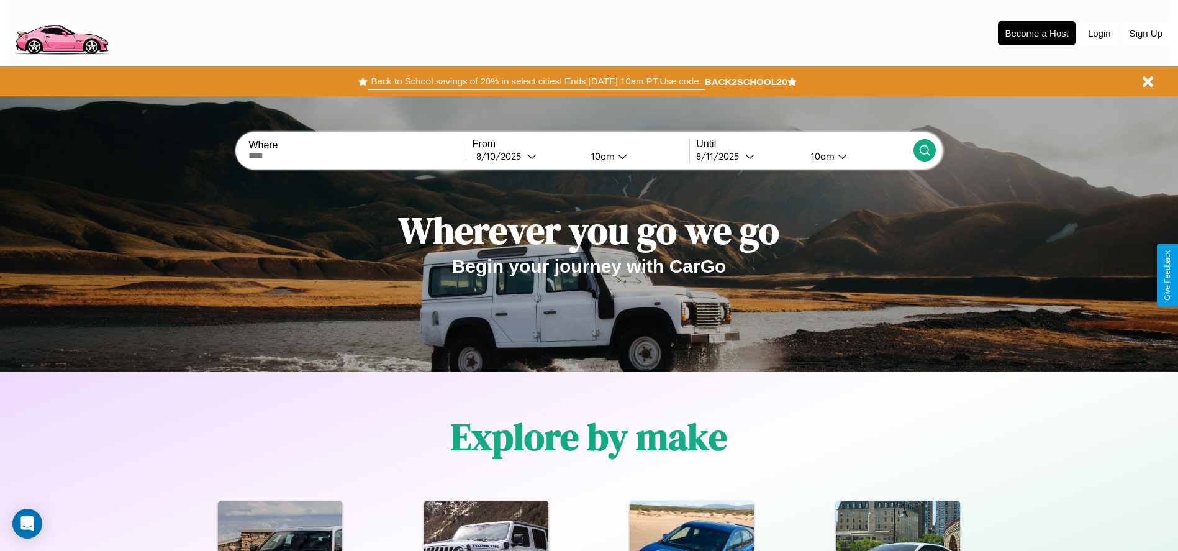
click at [536, 81] on button "Back to School savings of 20% in select cities! Ends [DATE] 10am PT. Use code:" at bounding box center [536, 81] width 336 height 17
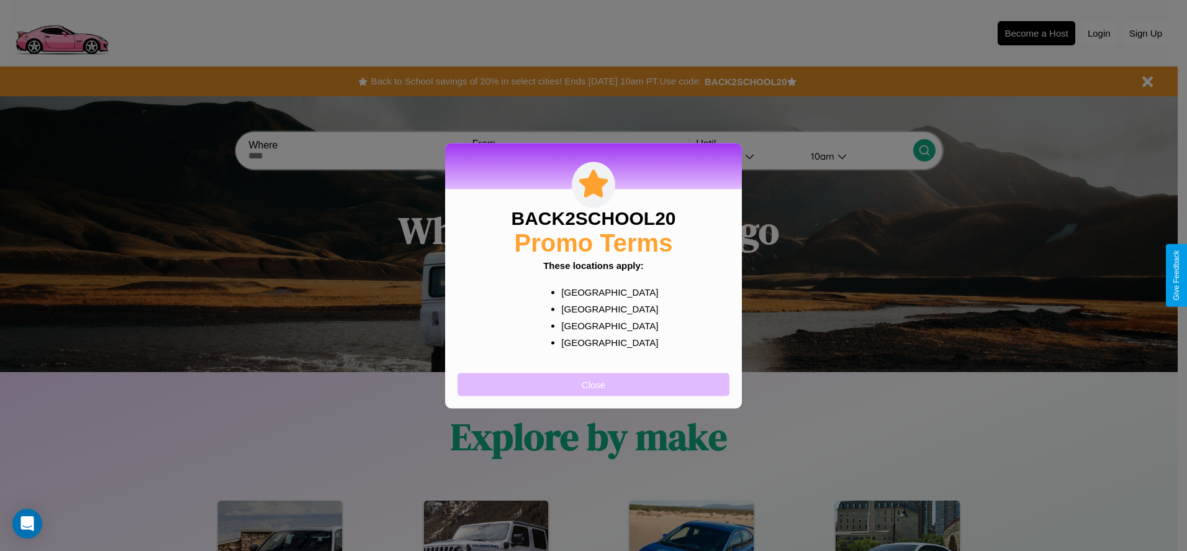
click at [593, 384] on button "Close" at bounding box center [594, 383] width 272 height 23
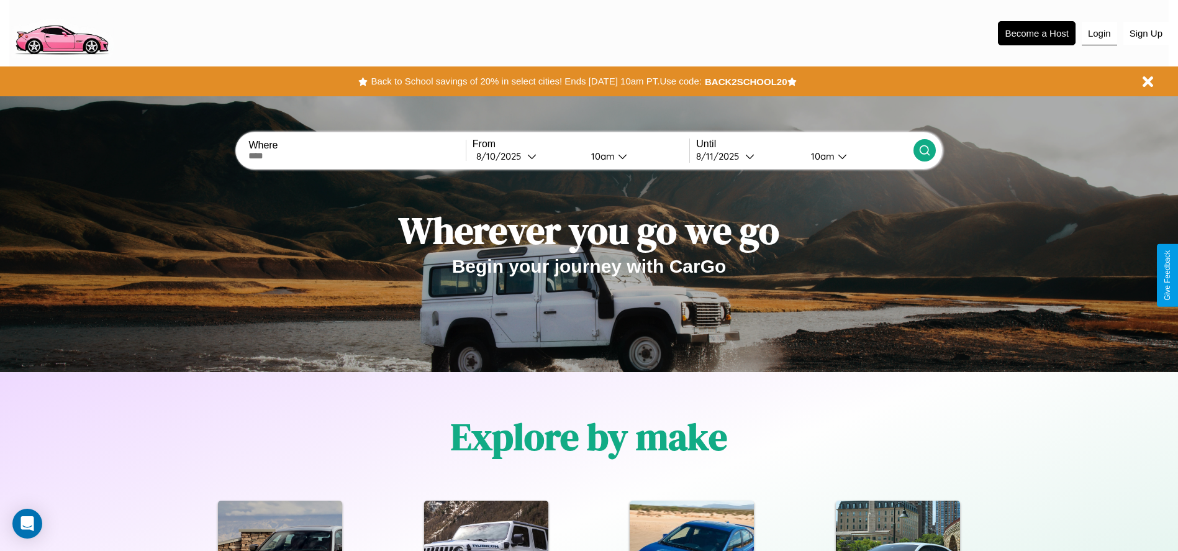
click at [1099, 33] on button "Login" at bounding box center [1098, 34] width 35 height 24
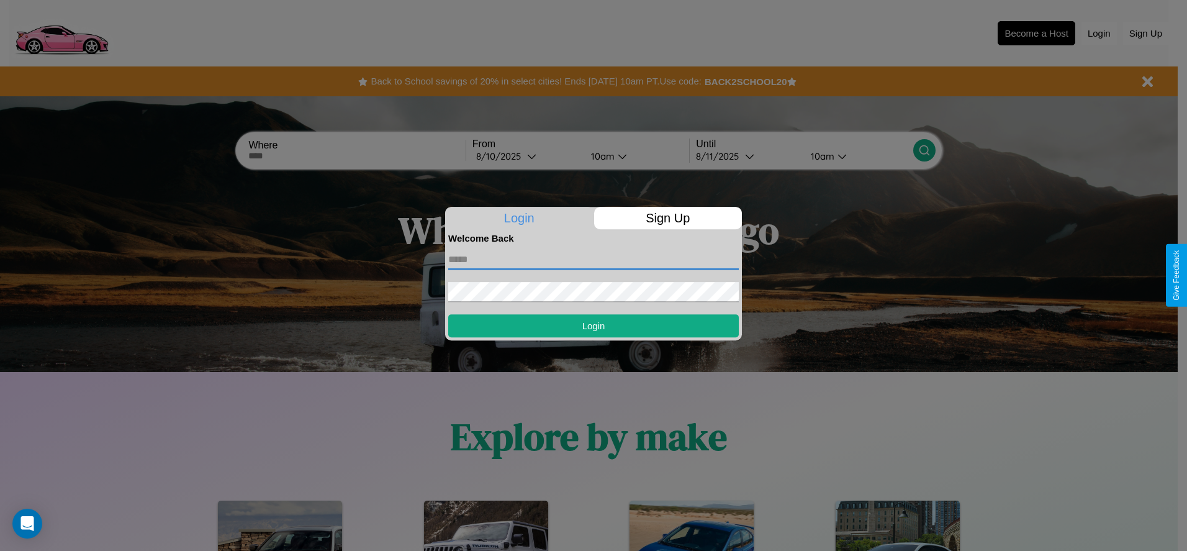
click at [593, 259] on input "text" at bounding box center [593, 260] width 291 height 20
type input "**********"
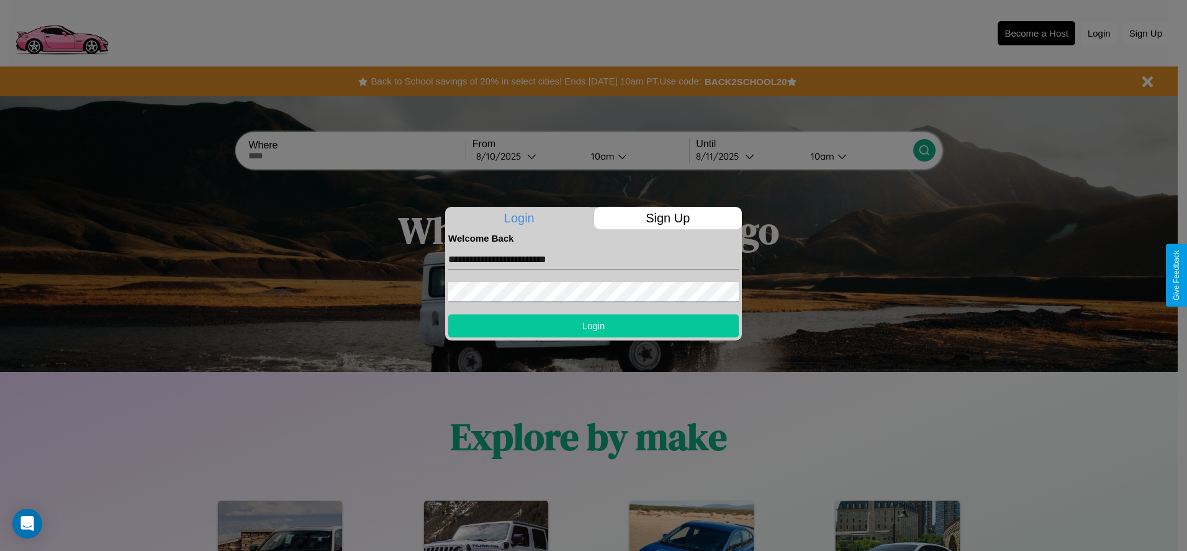
click at [593, 325] on button "Login" at bounding box center [593, 325] width 291 height 23
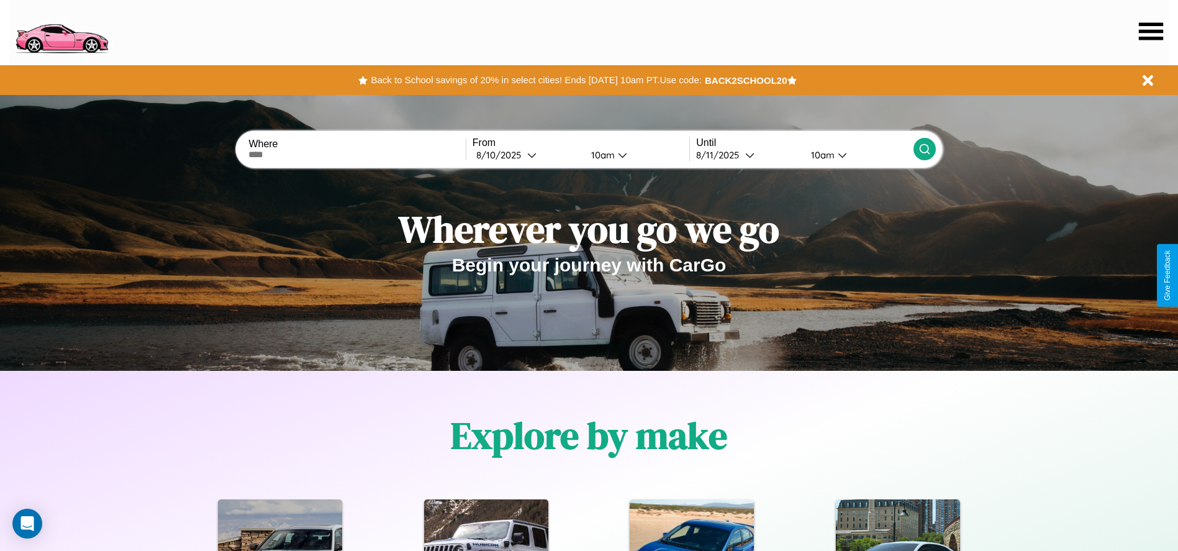
scroll to position [258, 0]
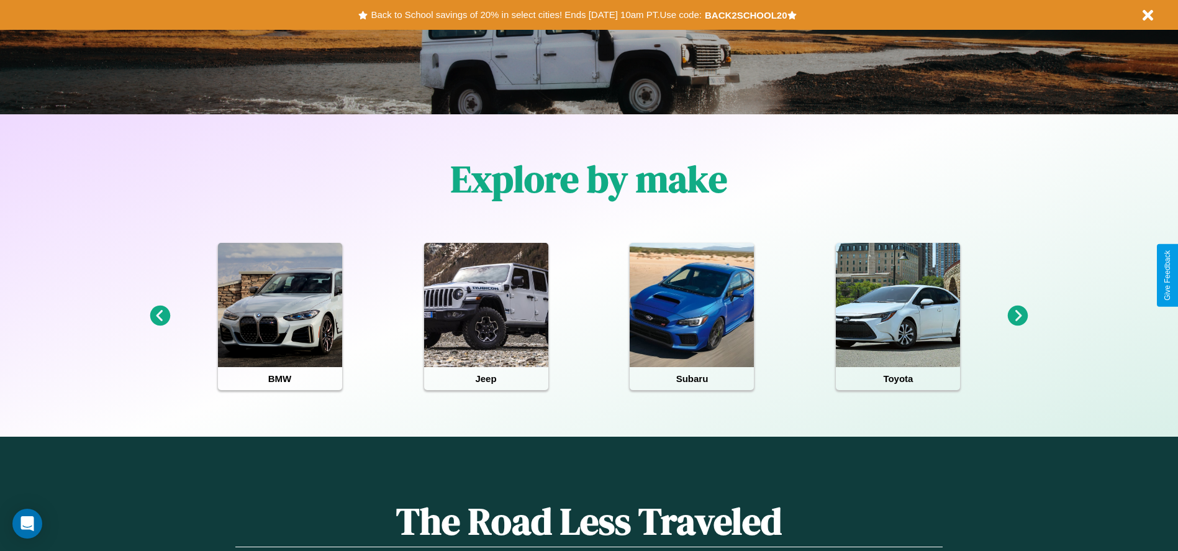
click at [1017, 316] on icon at bounding box center [1018, 315] width 20 height 20
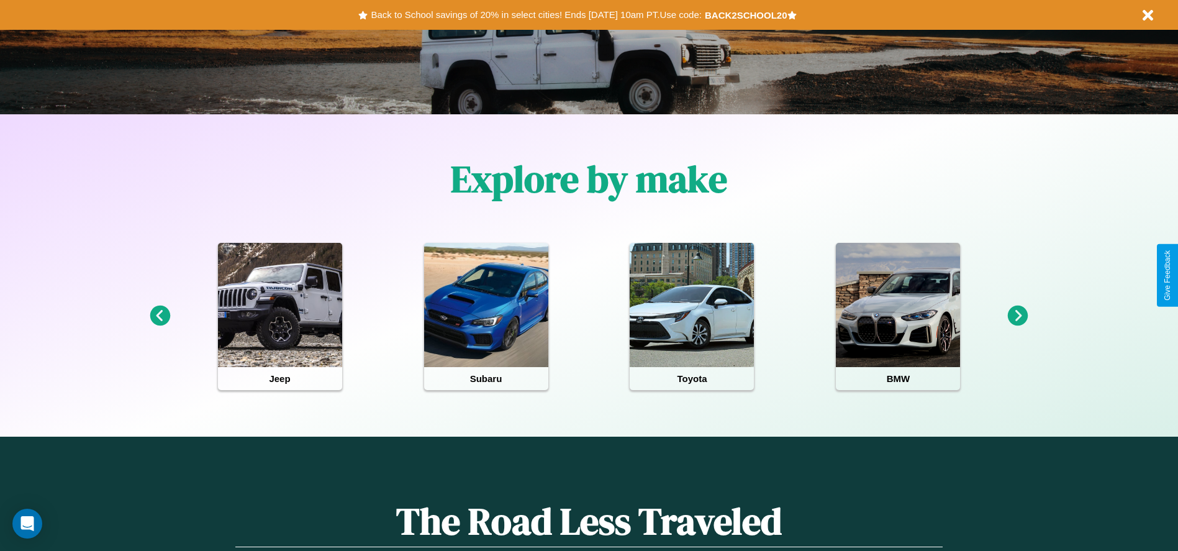
click at [1017, 316] on icon at bounding box center [1018, 315] width 20 height 20
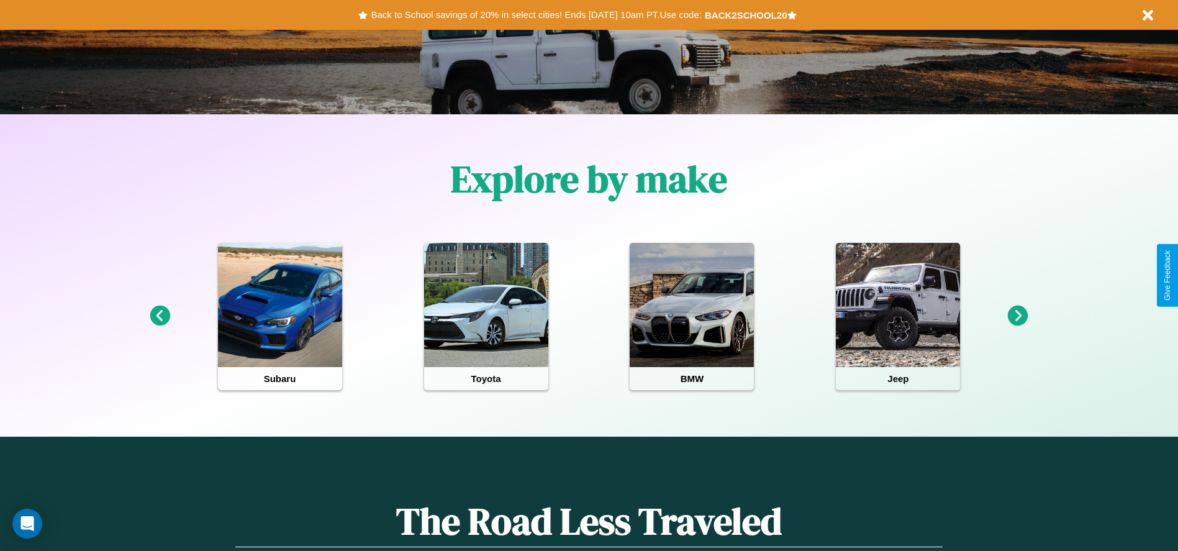
click at [160, 316] on icon at bounding box center [160, 315] width 20 height 20
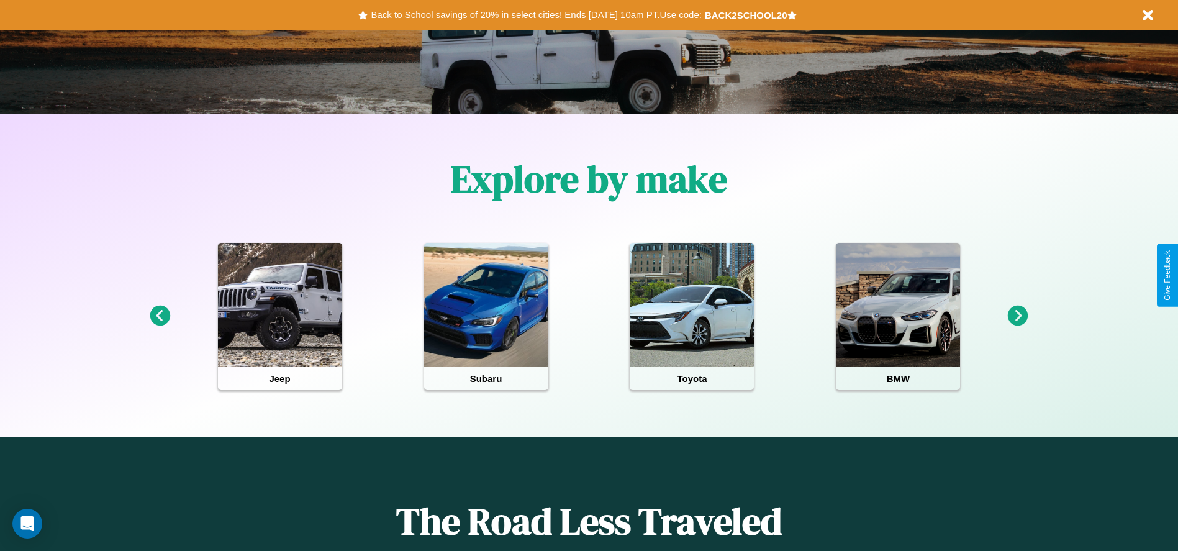
click at [1017, 316] on icon at bounding box center [1018, 315] width 20 height 20
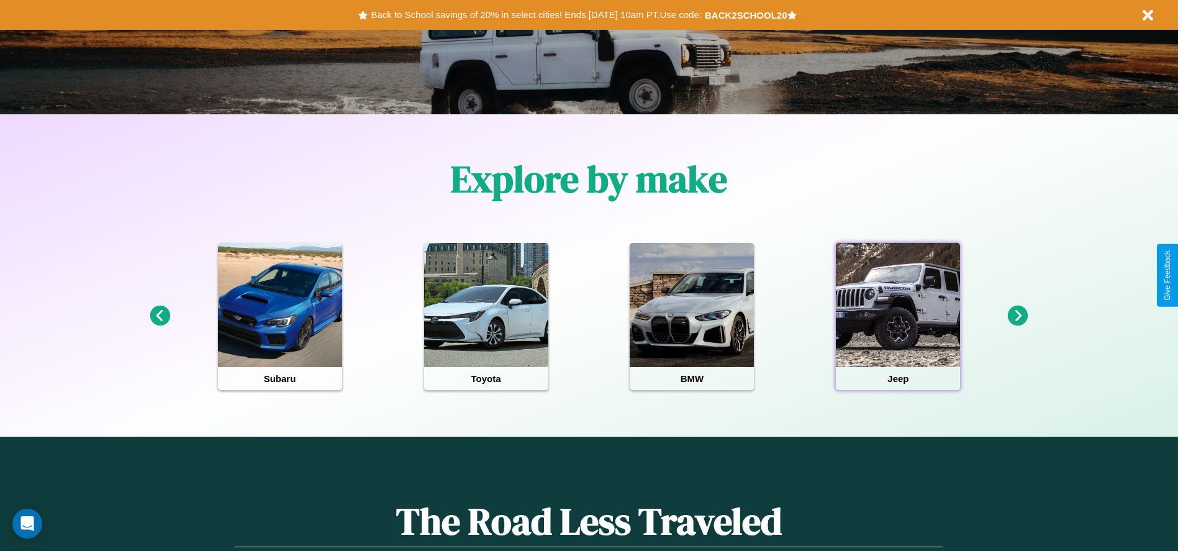
click at [898, 316] on div at bounding box center [898, 305] width 124 height 124
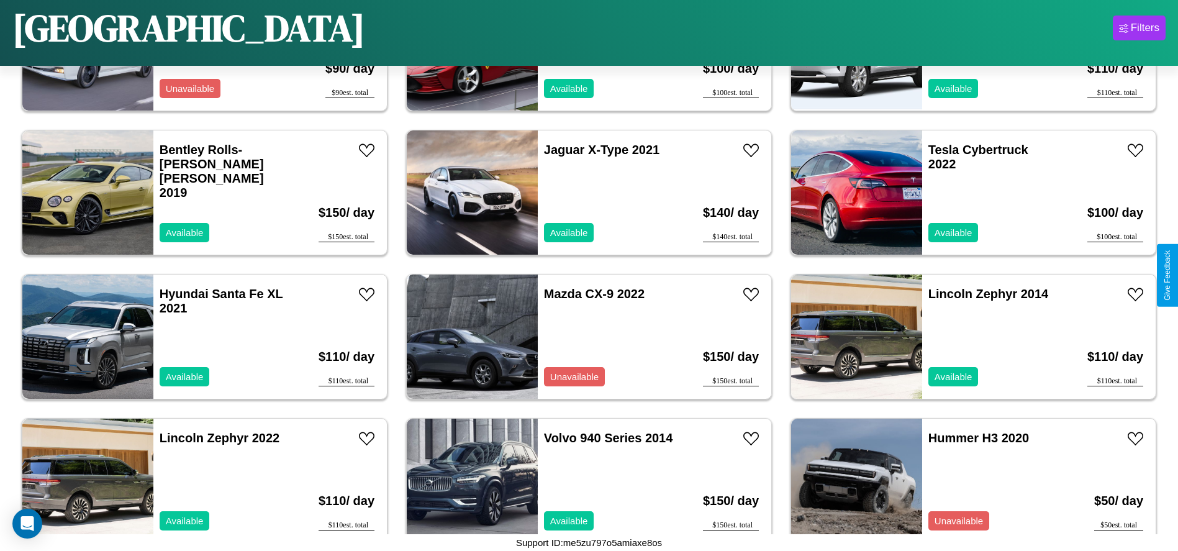
scroll to position [282, 0]
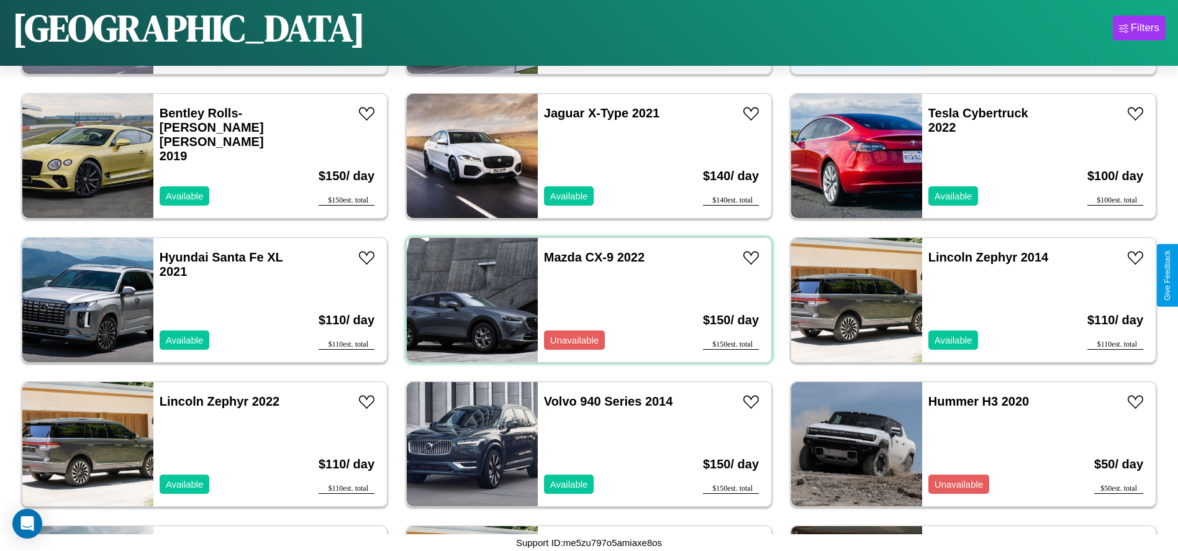
click at [584, 300] on div "Mazda CX-9 2022 Unavailable" at bounding box center [609, 300] width 143 height 124
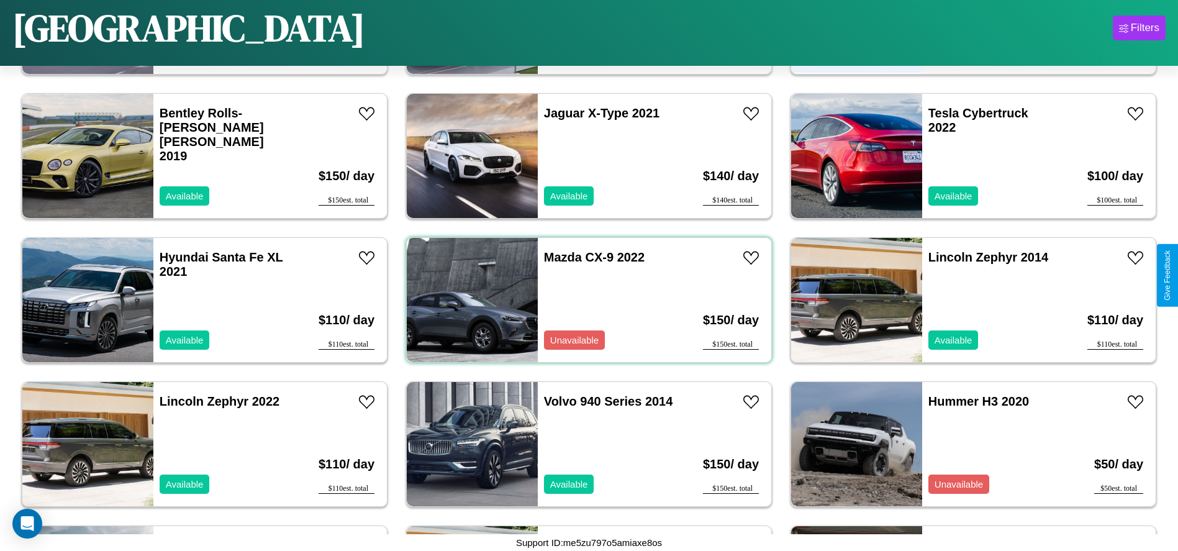
click at [584, 300] on div "Mazda CX-9 2022 Unavailable" at bounding box center [609, 300] width 143 height 124
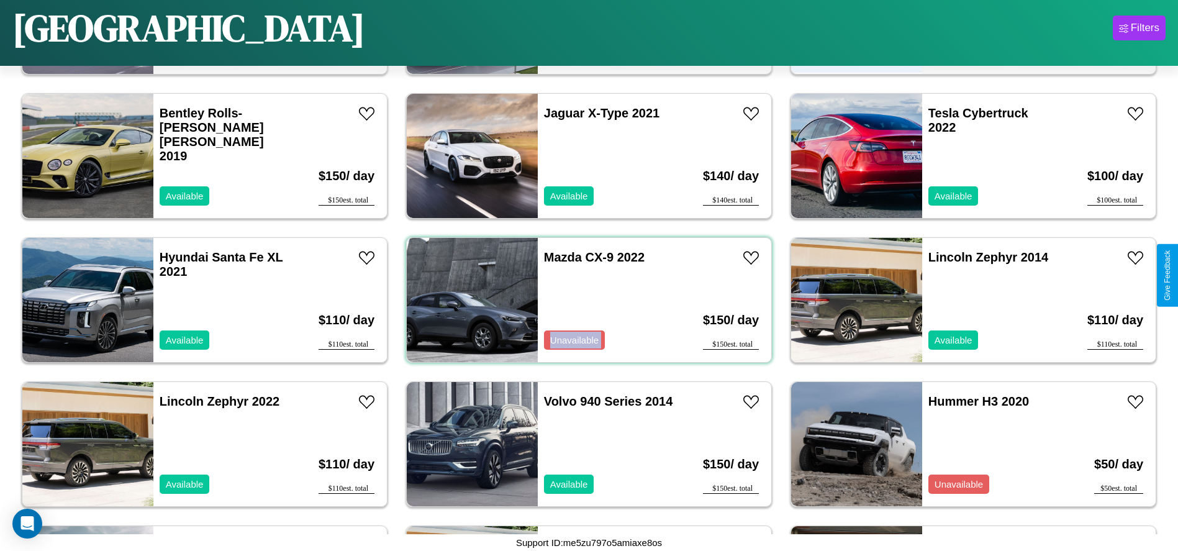
click at [584, 300] on div "Mazda CX-9 2022 Unavailable" at bounding box center [609, 300] width 143 height 124
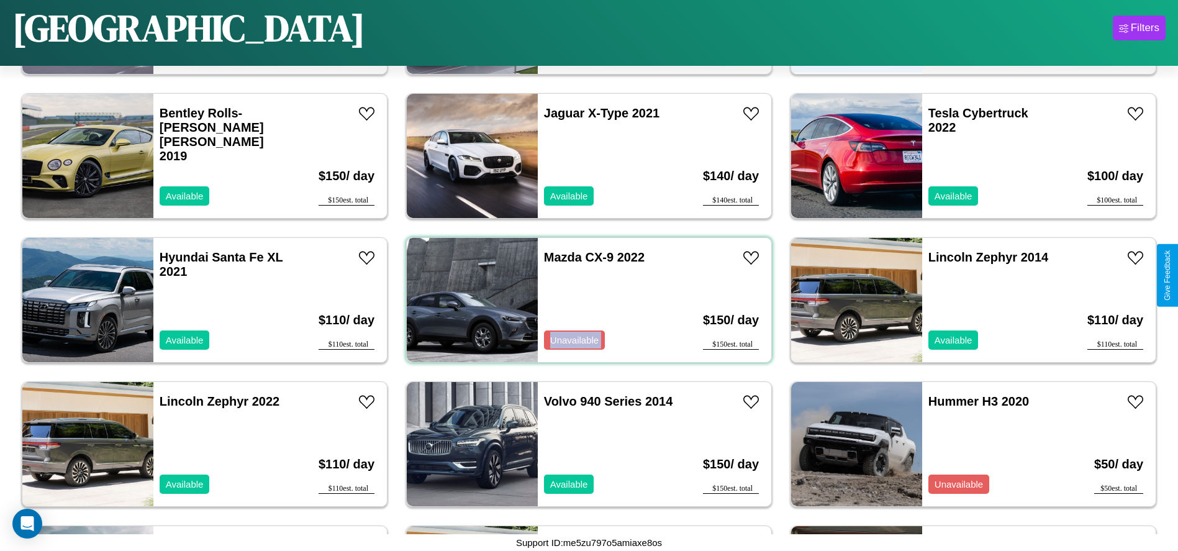
click at [584, 300] on div "Mazda CX-9 2022 Unavailable" at bounding box center [609, 300] width 143 height 124
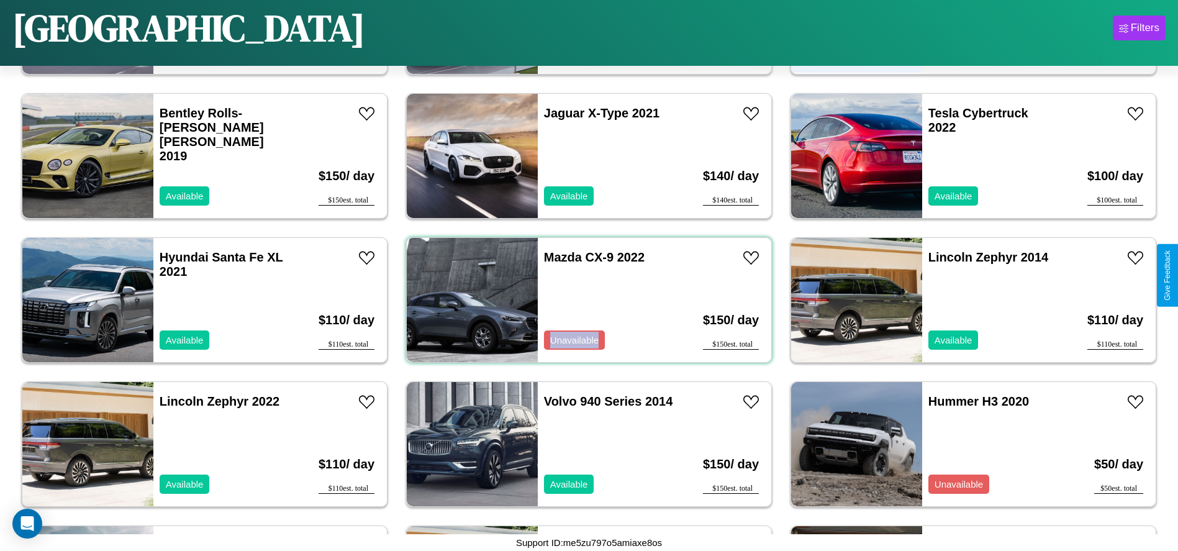
click at [584, 300] on div "Mazda CX-9 2022 Unavailable" at bounding box center [609, 300] width 143 height 124
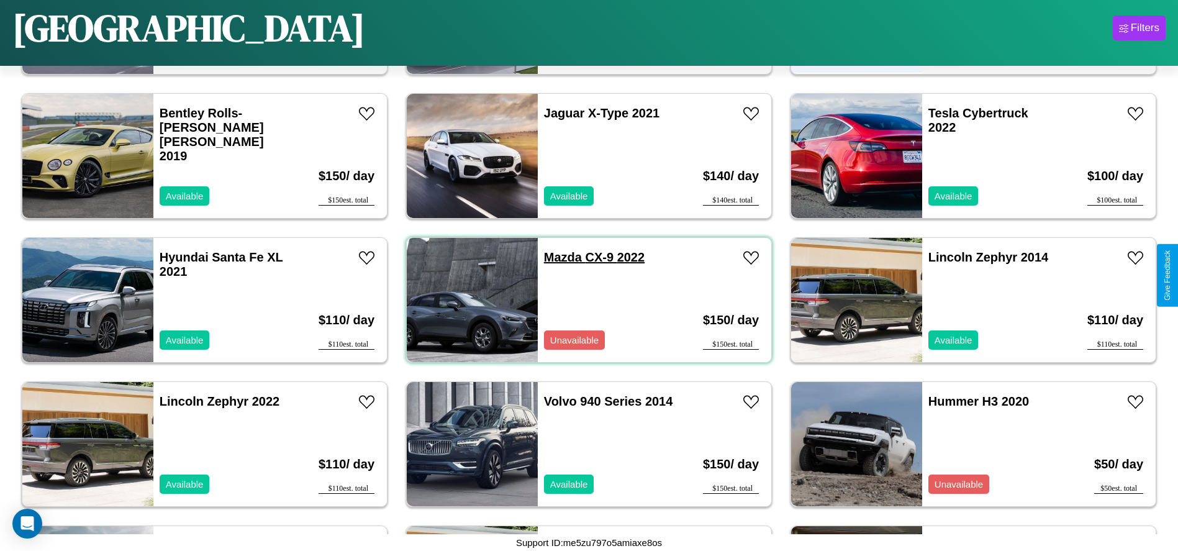
click at [558, 257] on link "Mazda CX-9 2022" at bounding box center [594, 257] width 101 height 14
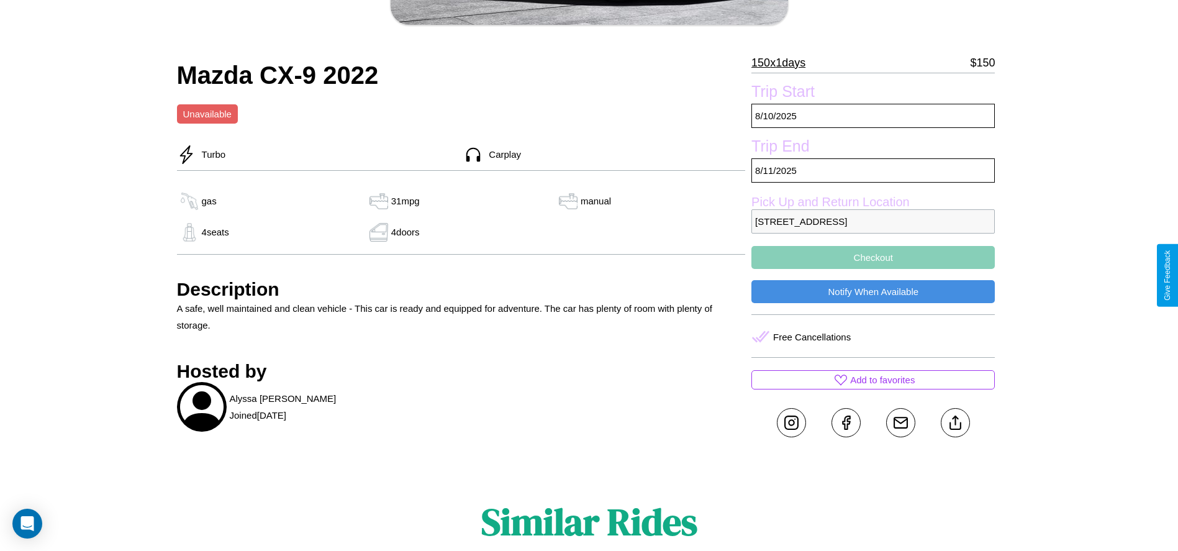
scroll to position [530, 0]
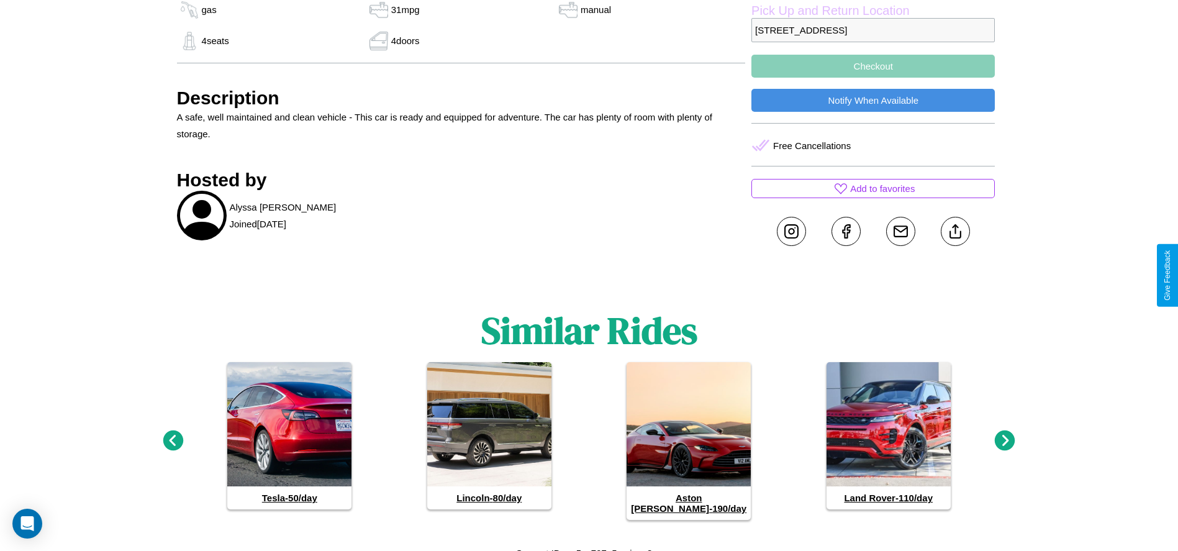
click at [1004, 435] on icon at bounding box center [1004, 440] width 20 height 20
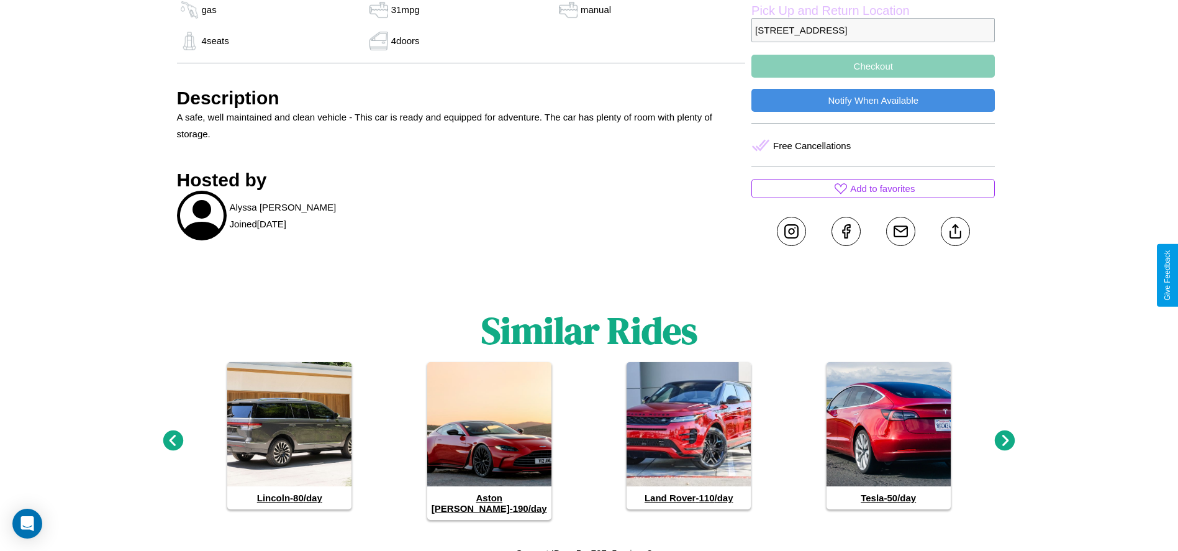
click at [1004, 435] on icon at bounding box center [1004, 440] width 20 height 20
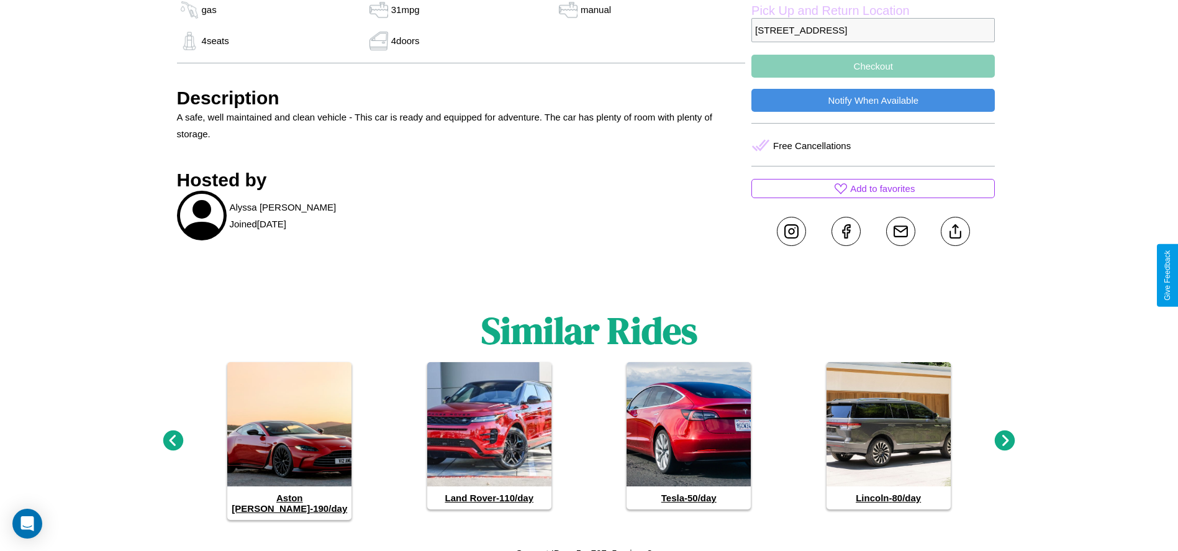
scroll to position [443, 0]
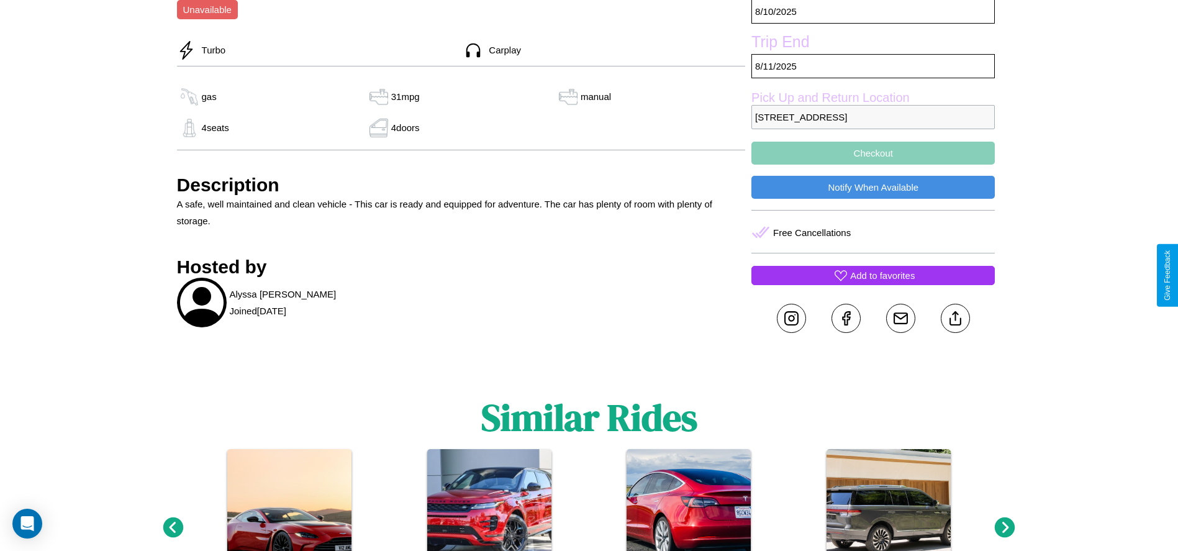
click at [873, 275] on p "Add to favorites" at bounding box center [882, 275] width 65 height 17
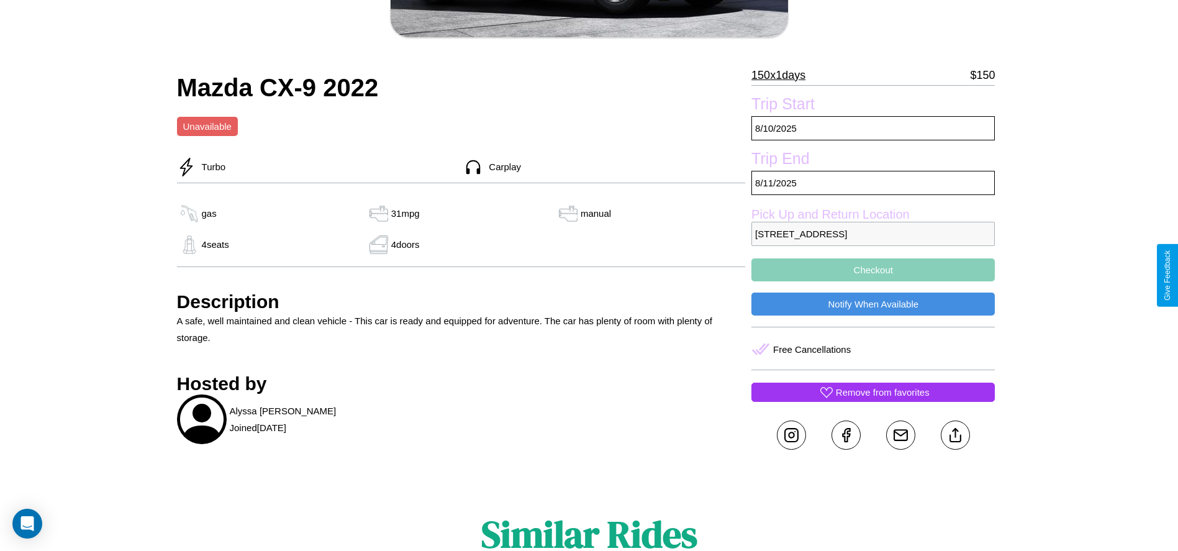
scroll to position [320, 0]
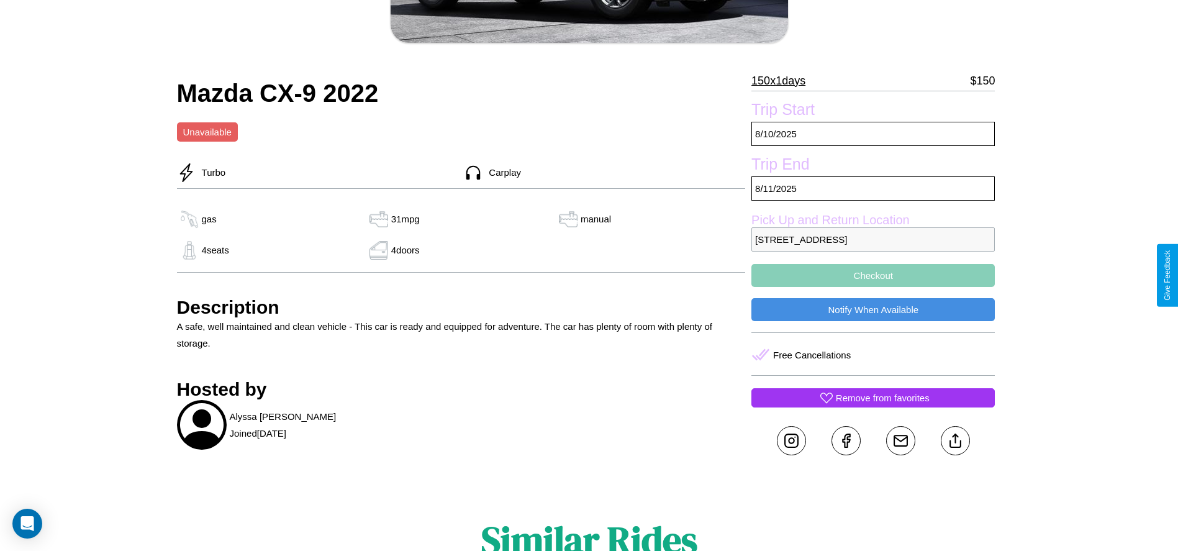
click at [873, 275] on button "Checkout" at bounding box center [872, 275] width 243 height 23
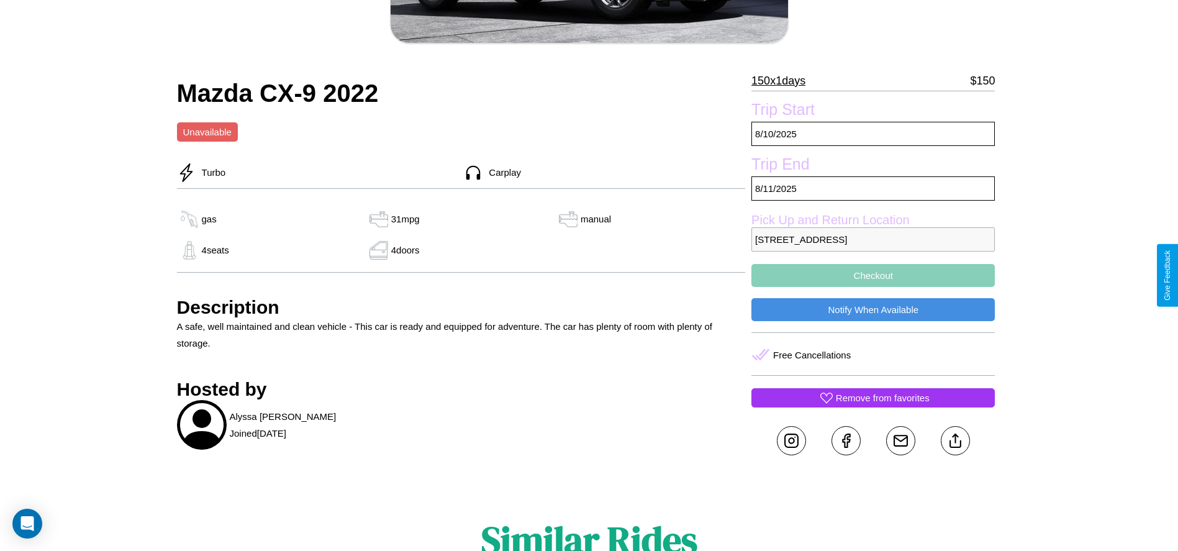
click at [873, 275] on button "Checkout" at bounding box center [872, 275] width 243 height 23
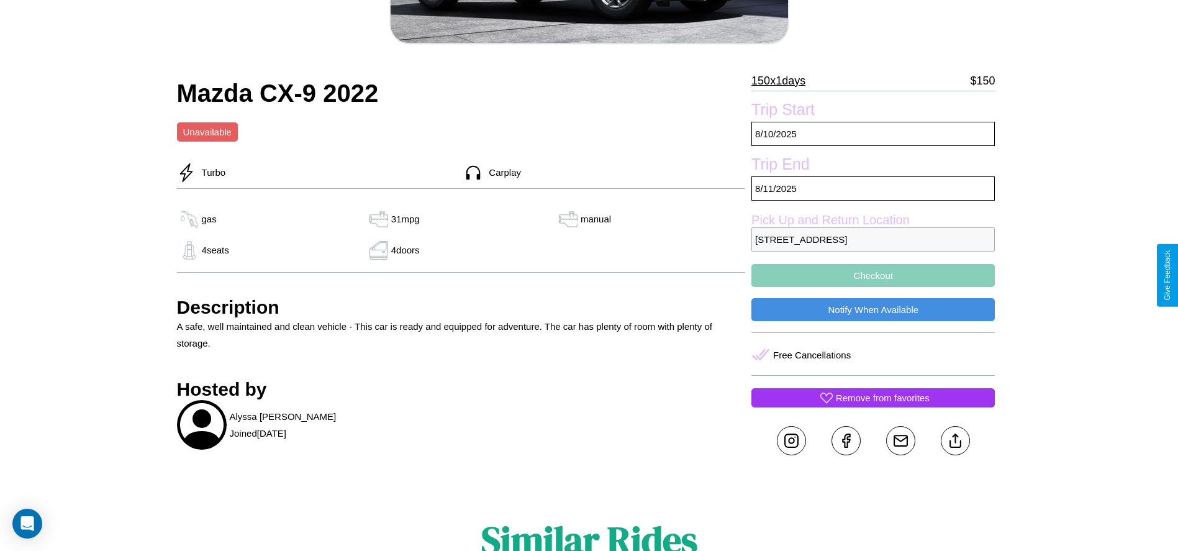
click at [873, 275] on button "Checkout" at bounding box center [872, 275] width 243 height 23
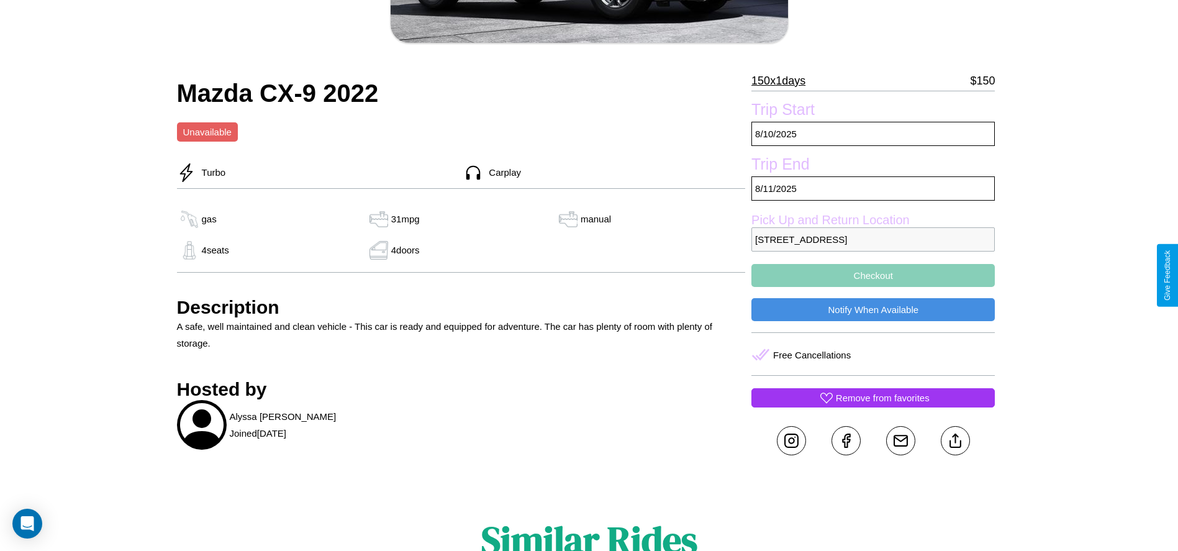
click at [873, 275] on button "Checkout" at bounding box center [872, 275] width 243 height 23
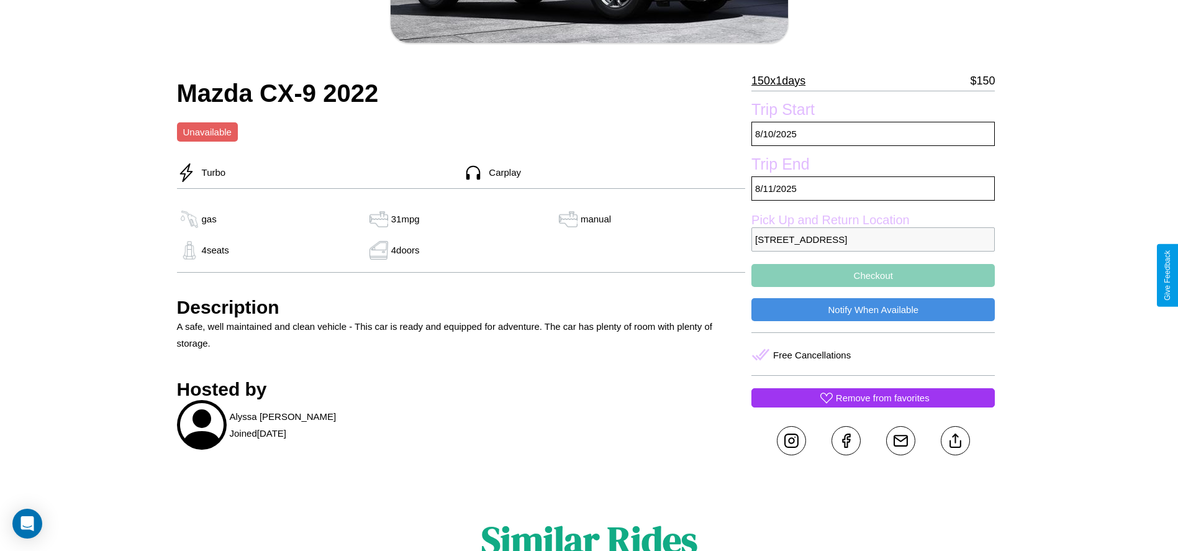
click at [873, 275] on button "Checkout" at bounding box center [872, 275] width 243 height 23
